Goal: Download file/media

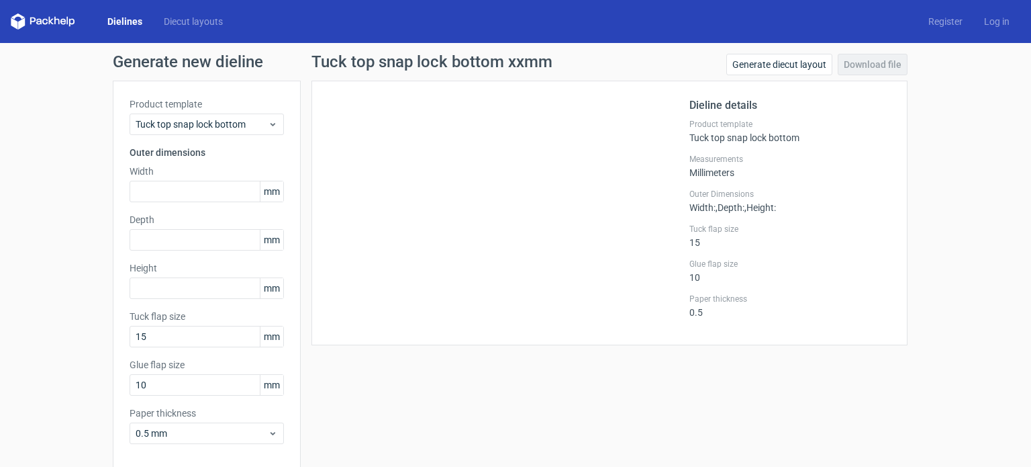
scroll to position [5, 0]
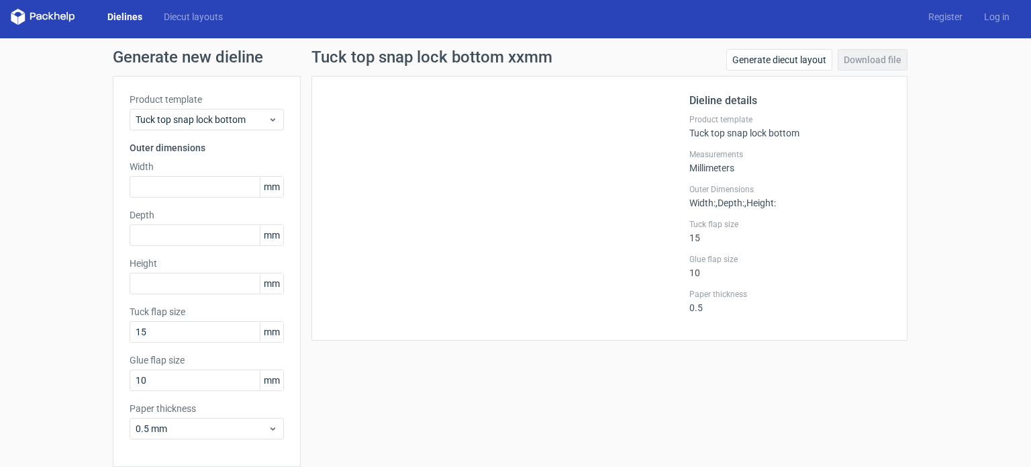
click at [260, 200] on div "Product template Tuck top snap lock bottom Outer dimensions Width mm Depth mm H…" at bounding box center [207, 271] width 188 height 391
click at [218, 182] on input "text" at bounding box center [207, 186] width 154 height 21
click at [222, 224] on input "text" at bounding box center [207, 234] width 154 height 21
click at [230, 179] on input "text" at bounding box center [207, 186] width 154 height 21
click at [260, 184] on span "mm" at bounding box center [271, 187] width 23 height 20
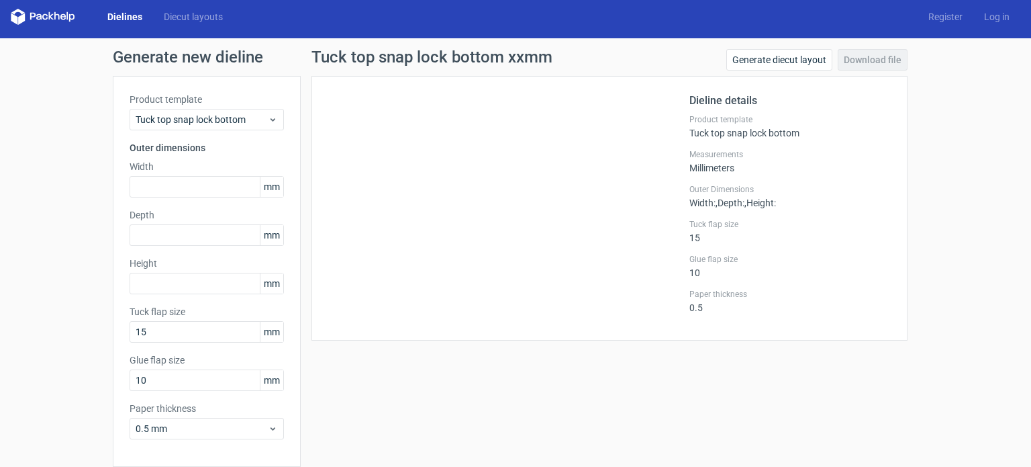
click at [269, 187] on span "mm" at bounding box center [271, 187] width 23 height 20
click at [242, 111] on div "Tuck top snap lock bottom" at bounding box center [207, 119] width 154 height 21
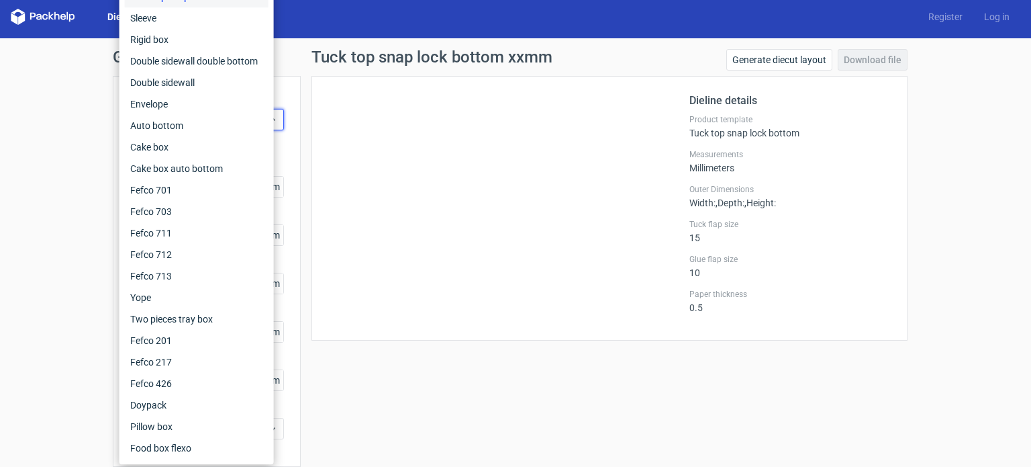
click at [328, 119] on div at bounding box center [508, 208] width 361 height 231
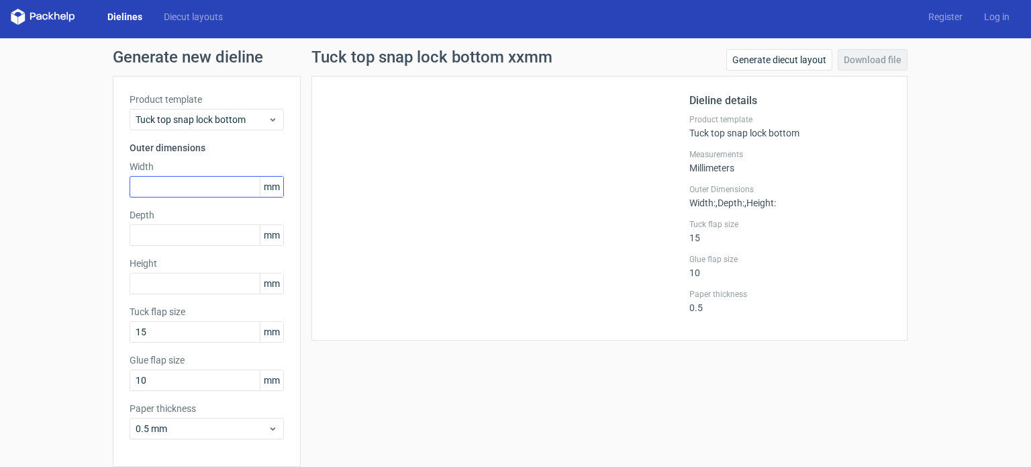
scroll to position [58, 0]
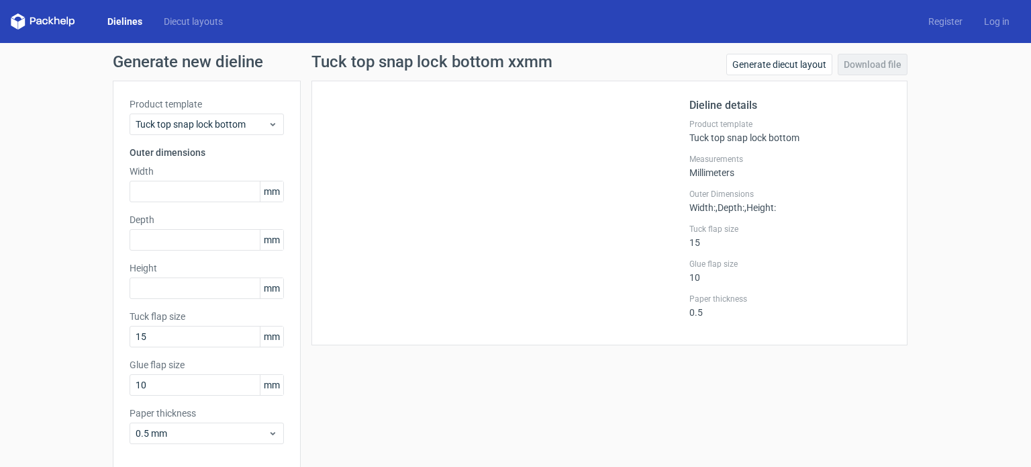
drag, startPoint x: 0, startPoint y: 0, endPoint x: 158, endPoint y: 177, distance: 237.2
click at [158, 177] on label "Width" at bounding box center [207, 170] width 154 height 13
click at [164, 189] on input "text" at bounding box center [207, 191] width 154 height 21
type input "27"
click at [168, 233] on input "text" at bounding box center [207, 239] width 154 height 21
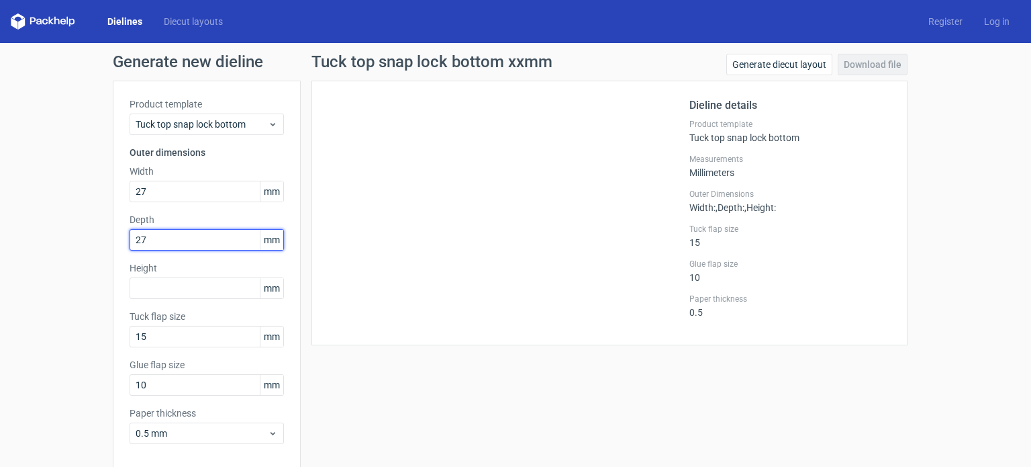
type input "27"
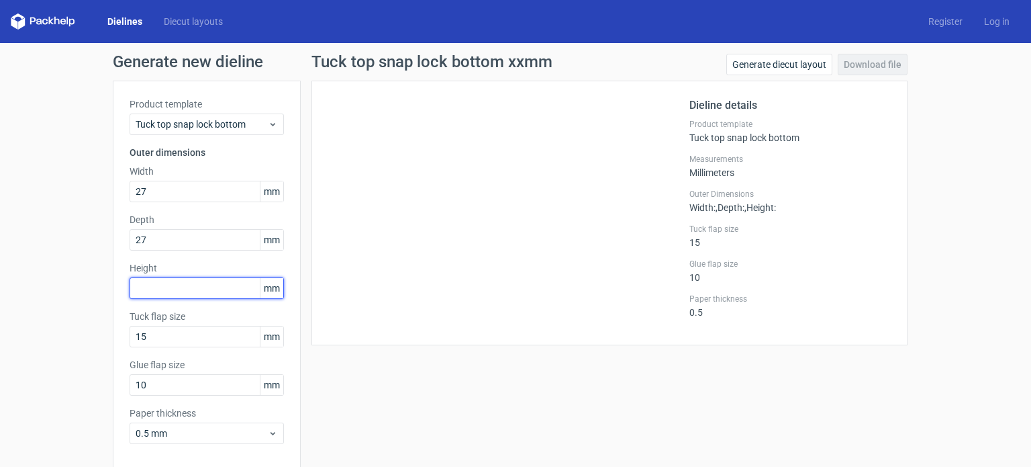
click at [162, 279] on input "text" at bounding box center [207, 287] width 154 height 21
click at [212, 283] on input "27" at bounding box center [207, 287] width 154 height 21
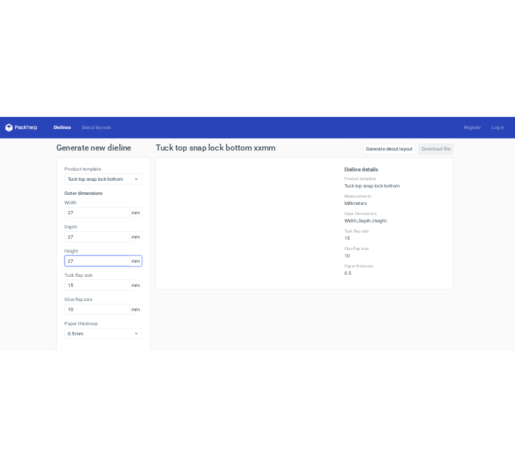
scroll to position [58, 0]
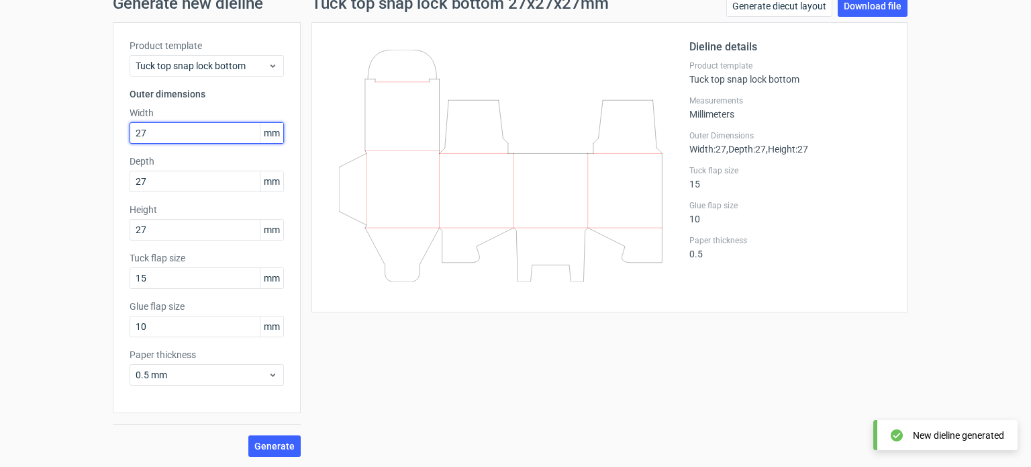
click at [182, 141] on input "27" at bounding box center [207, 132] width 154 height 21
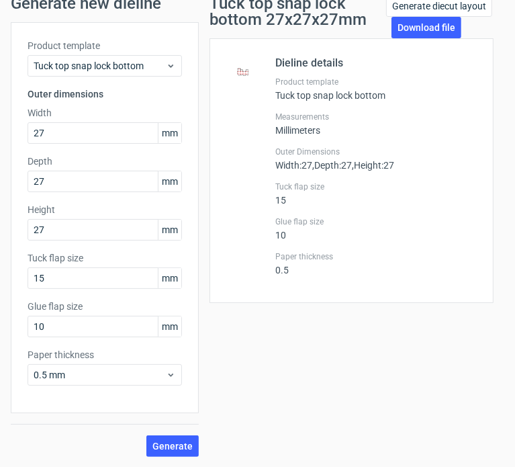
click at [61, 214] on label "Height" at bounding box center [105, 209] width 154 height 13
click at [58, 229] on input "27" at bounding box center [105, 229] width 154 height 21
type input "2"
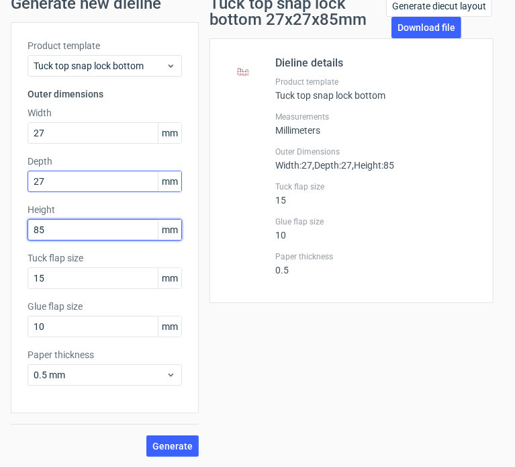
type input "85"
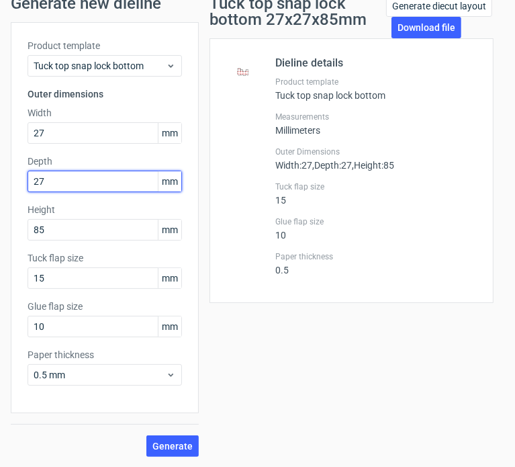
click at [110, 182] on input "27" at bounding box center [105, 181] width 154 height 21
type input "25"
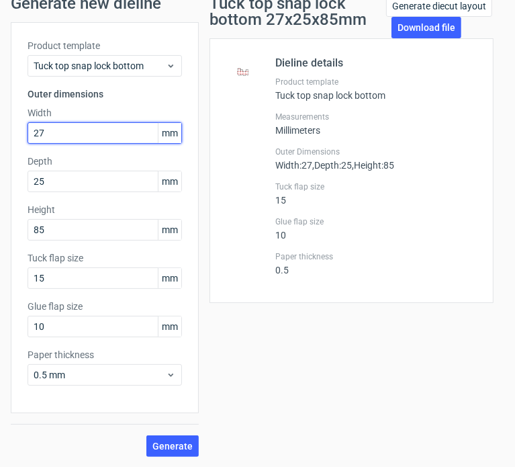
click at [57, 137] on input "27" at bounding box center [105, 132] width 154 height 21
type input "25"
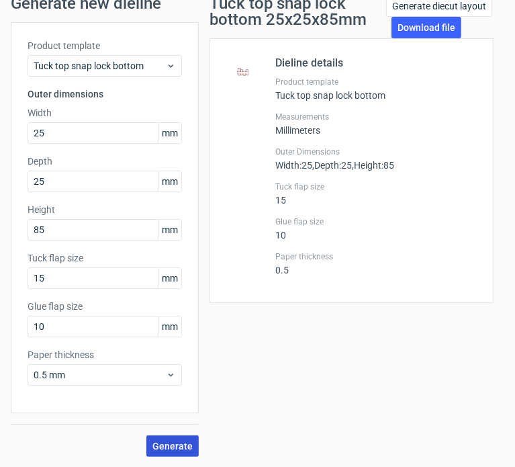
click at [162, 450] on span "Generate" at bounding box center [172, 445] width 40 height 9
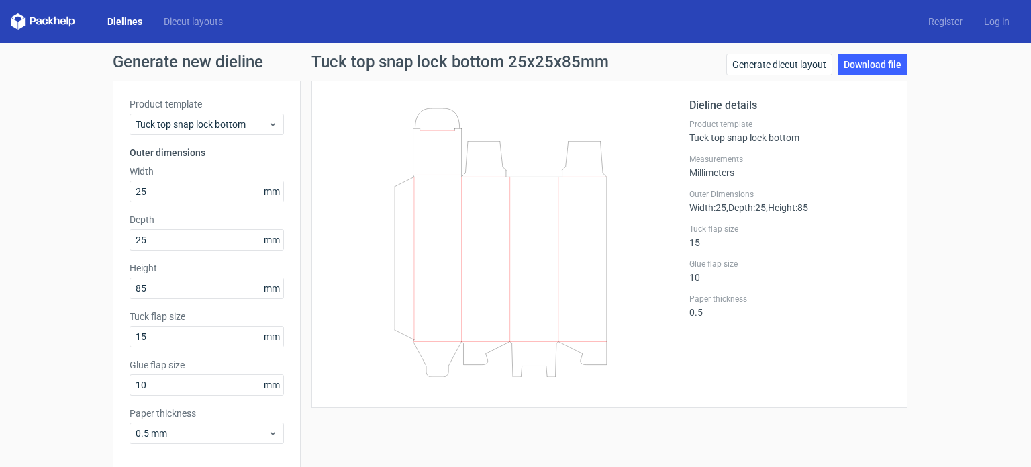
click at [493, 226] on icon at bounding box center [501, 242] width 324 height 269
click at [494, 256] on icon at bounding box center [501, 242] width 324 height 269
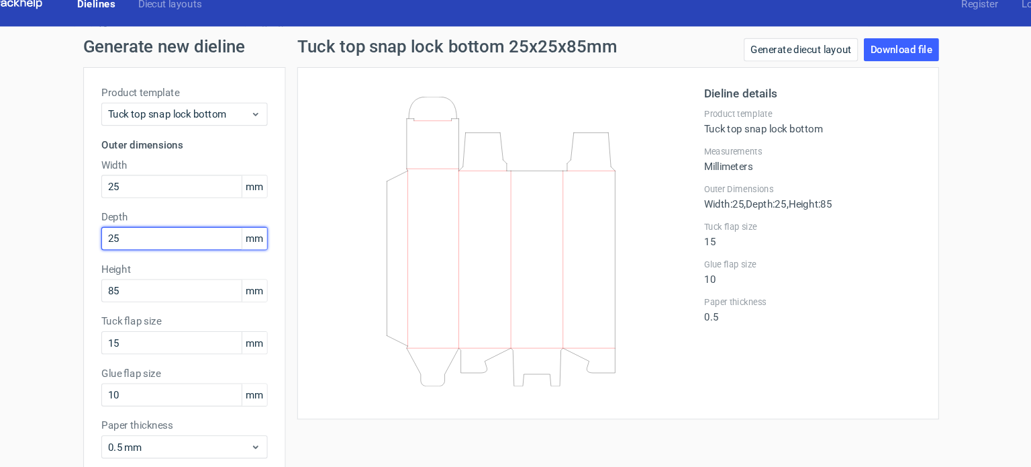
click at [180, 241] on input "25" at bounding box center [207, 239] width 154 height 21
type input "27"
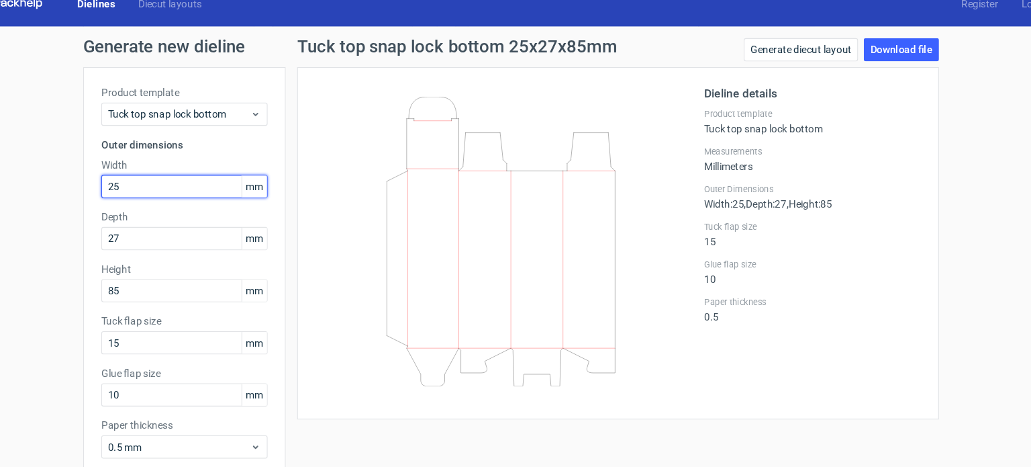
click at [154, 197] on input "25" at bounding box center [207, 191] width 154 height 21
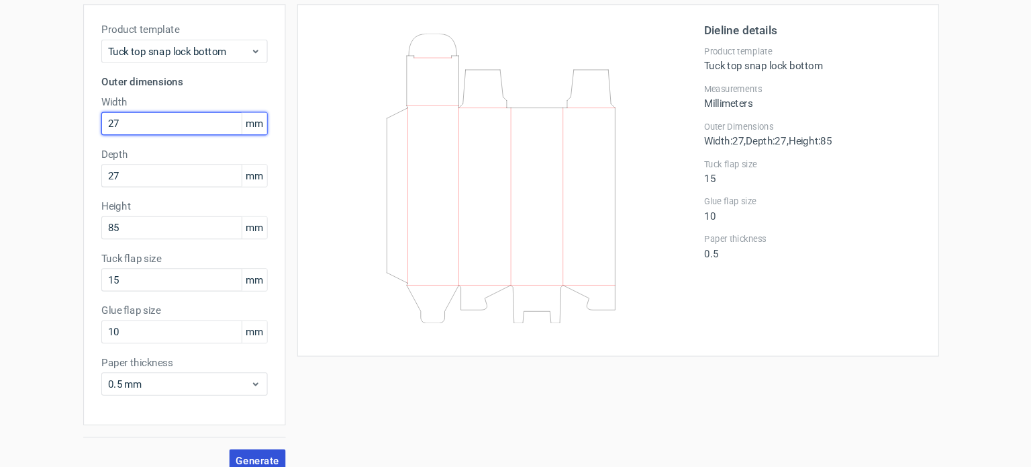
type input "27"
click at [264, 450] on button "Generate" at bounding box center [274, 445] width 52 height 21
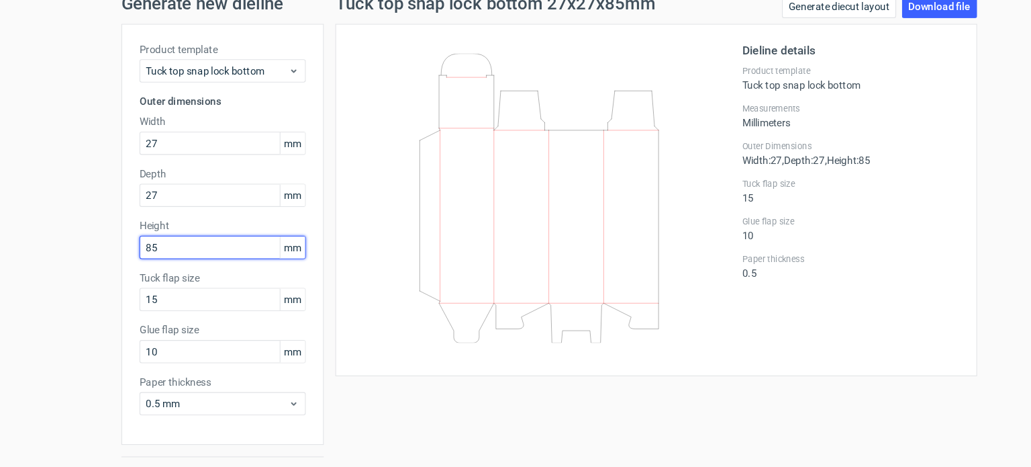
click at [142, 236] on input "85" at bounding box center [207, 229] width 154 height 21
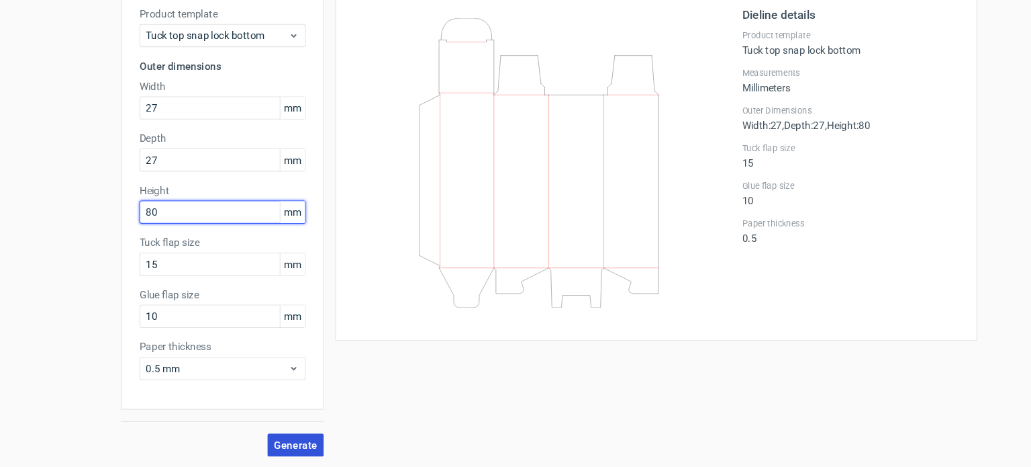
type input "80"
click at [279, 449] on span "Generate" at bounding box center [274, 445] width 40 height 9
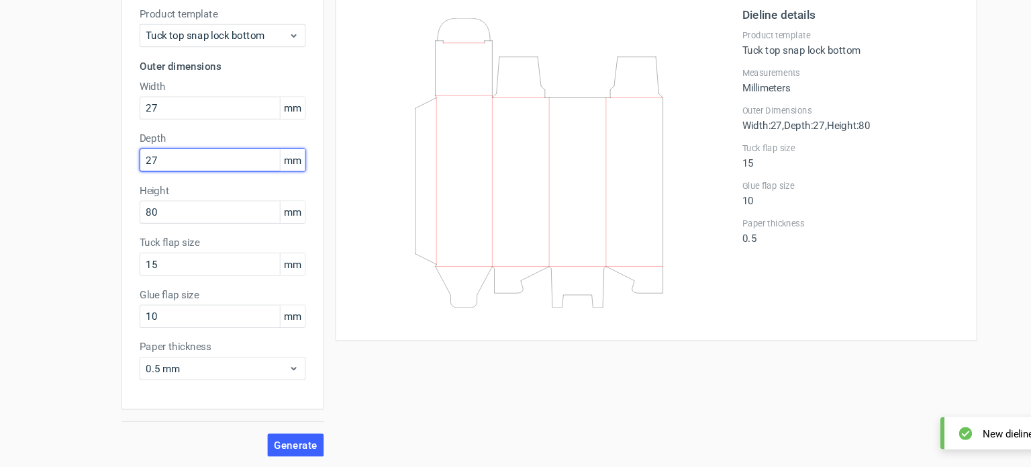
click at [176, 180] on input "27" at bounding box center [207, 181] width 154 height 21
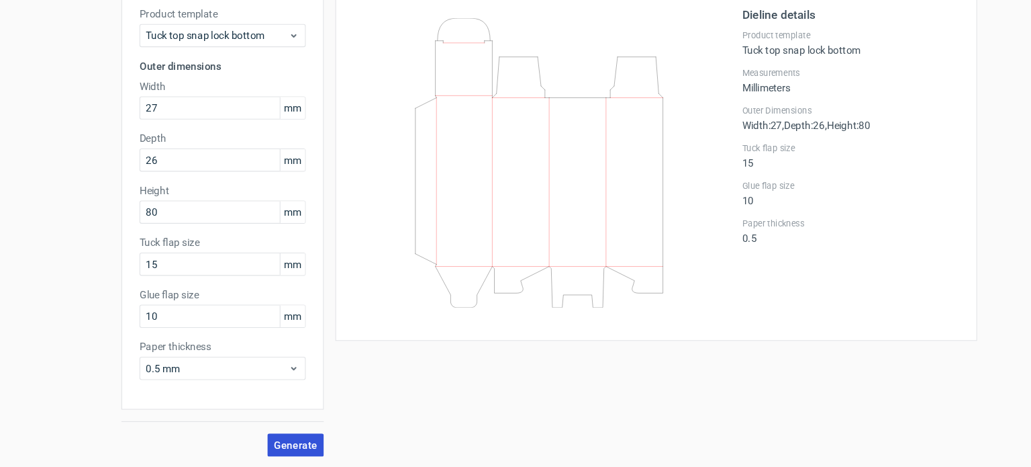
click at [280, 447] on span "Generate" at bounding box center [274, 445] width 40 height 9
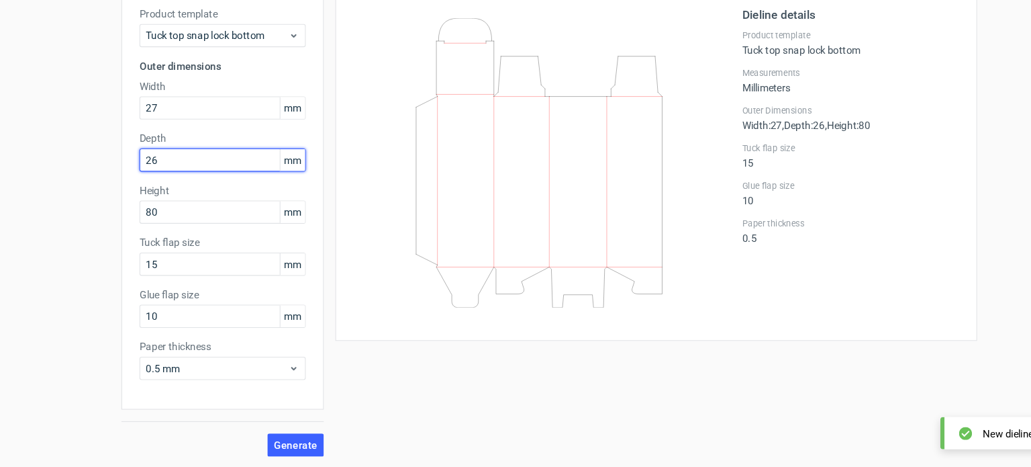
click at [160, 190] on input "26" at bounding box center [207, 181] width 154 height 21
type input "27"
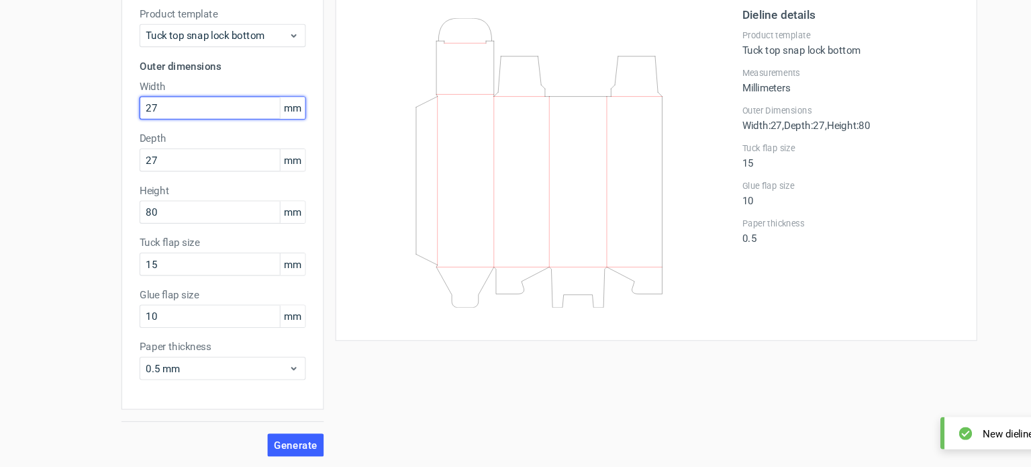
click at [145, 133] on input "27" at bounding box center [207, 132] width 154 height 21
type input "27"
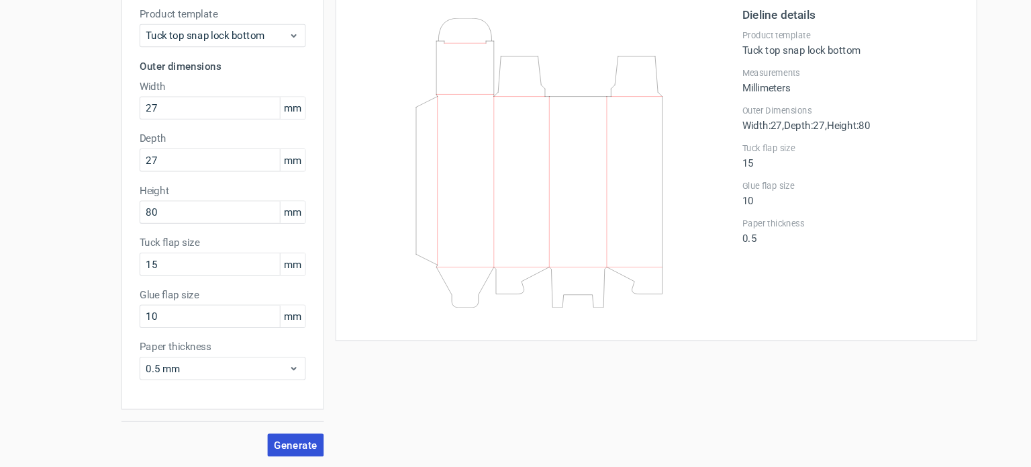
click at [273, 452] on button "Generate" at bounding box center [274, 445] width 52 height 21
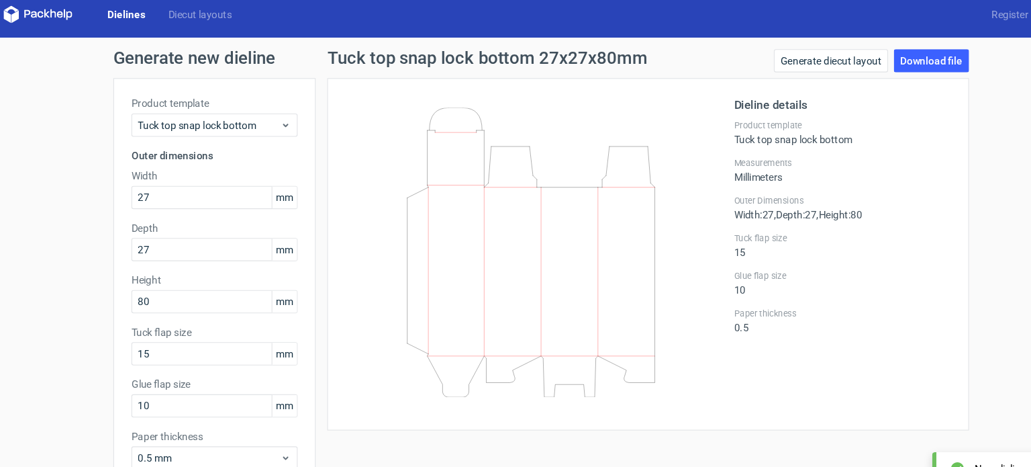
scroll to position [7, 0]
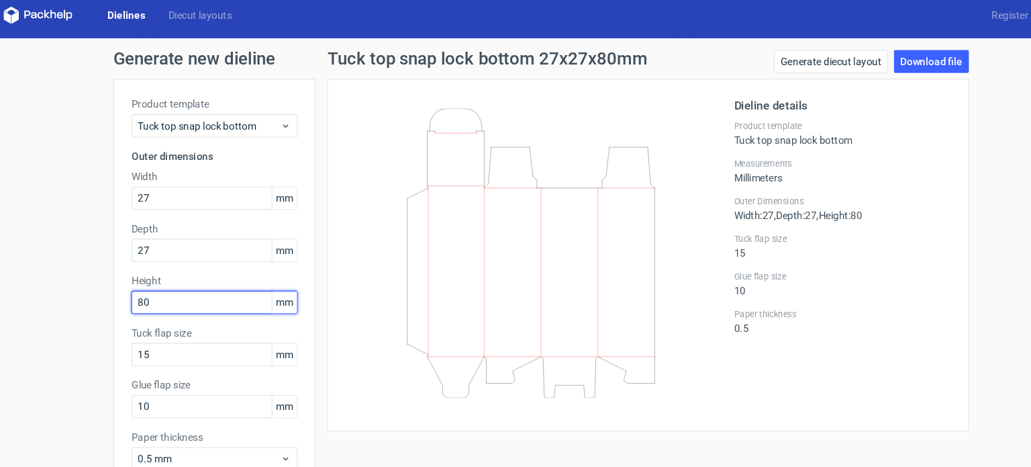
click at [153, 279] on input "80" at bounding box center [207, 280] width 154 height 21
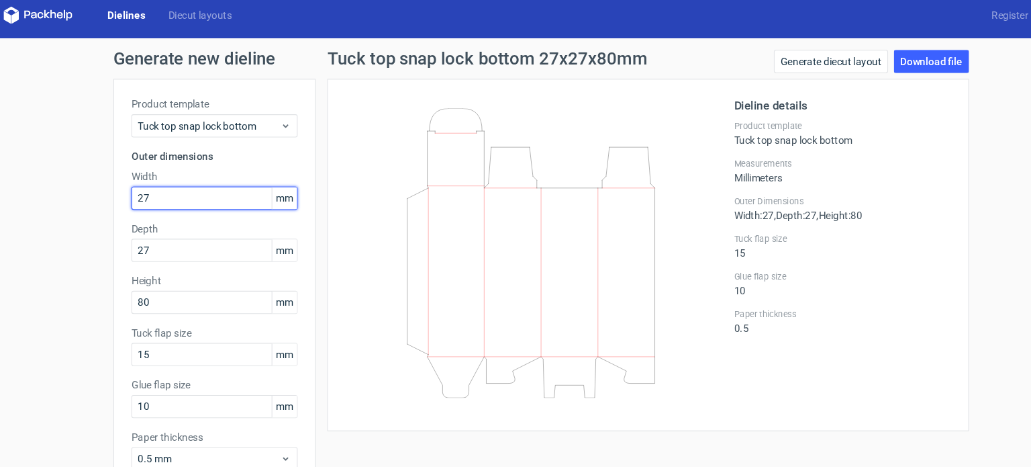
click at [144, 183] on input "27" at bounding box center [207, 183] width 154 height 21
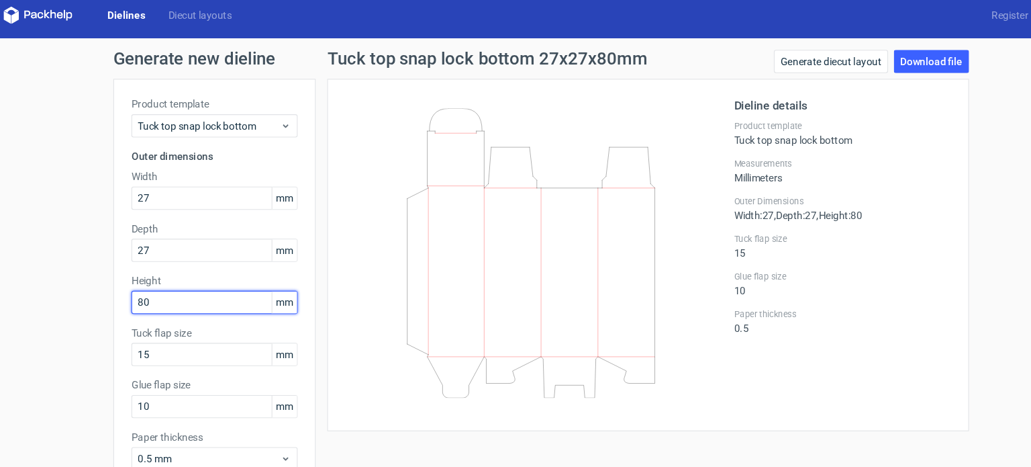
click at [172, 273] on input "80" at bounding box center [207, 280] width 154 height 21
type input "8"
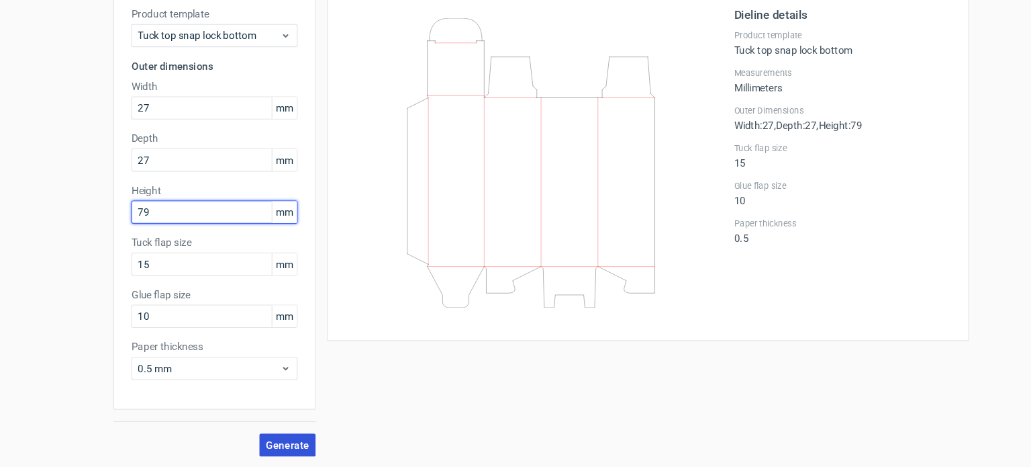
type input "79"
click at [275, 441] on span "Generate" at bounding box center [274, 445] width 40 height 9
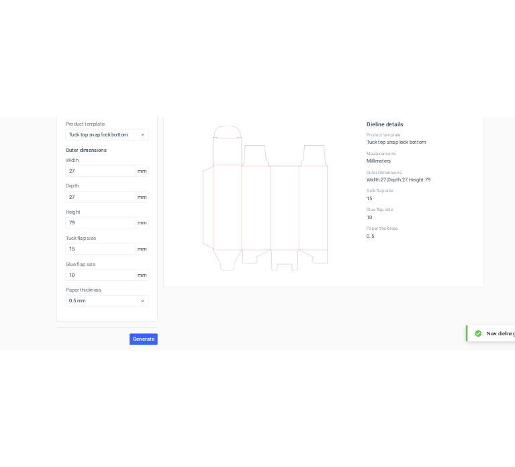
scroll to position [0, 0]
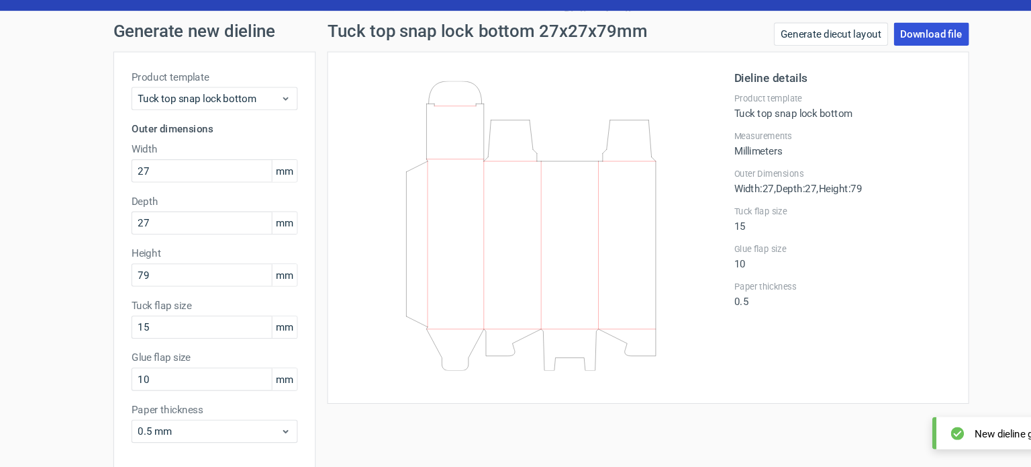
click at [868, 60] on link "Download file" at bounding box center [873, 64] width 70 height 21
